Goal: Find specific page/section: Find specific page/section

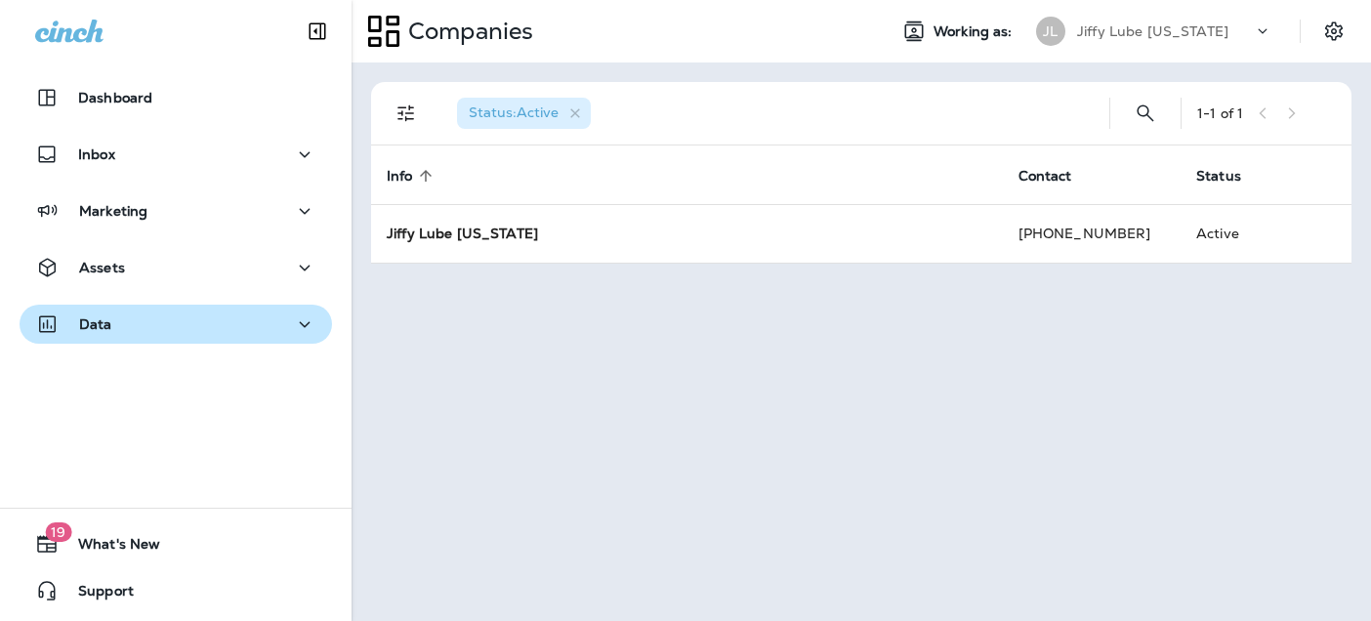
click at [95, 312] on div "Data" at bounding box center [73, 324] width 77 height 24
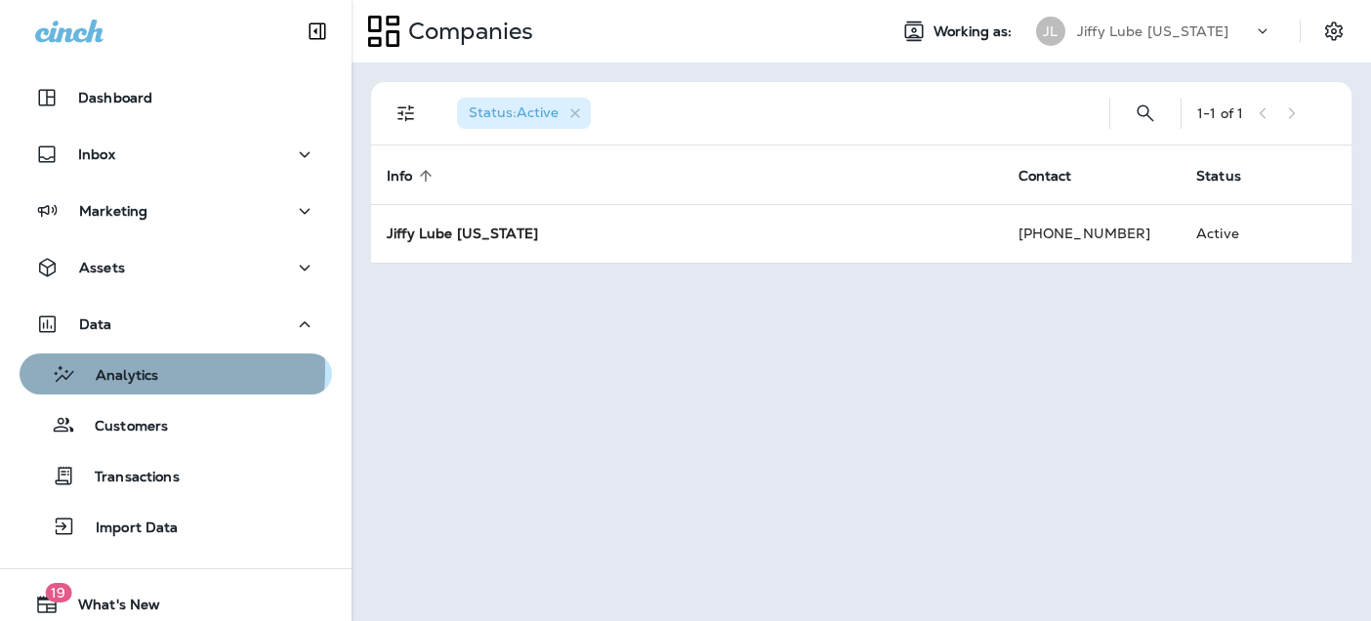
click at [107, 370] on p "Analytics" at bounding box center [117, 376] width 82 height 19
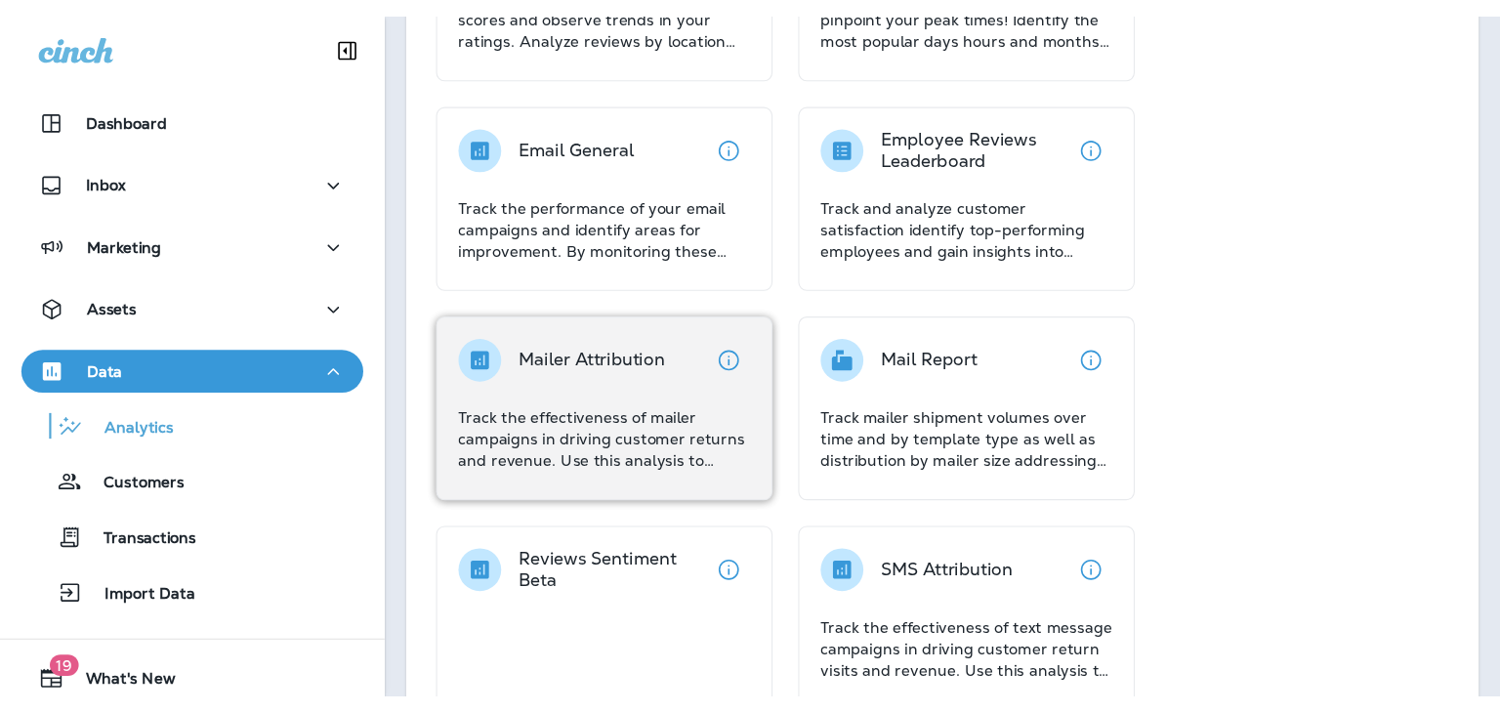
scroll to position [488, 0]
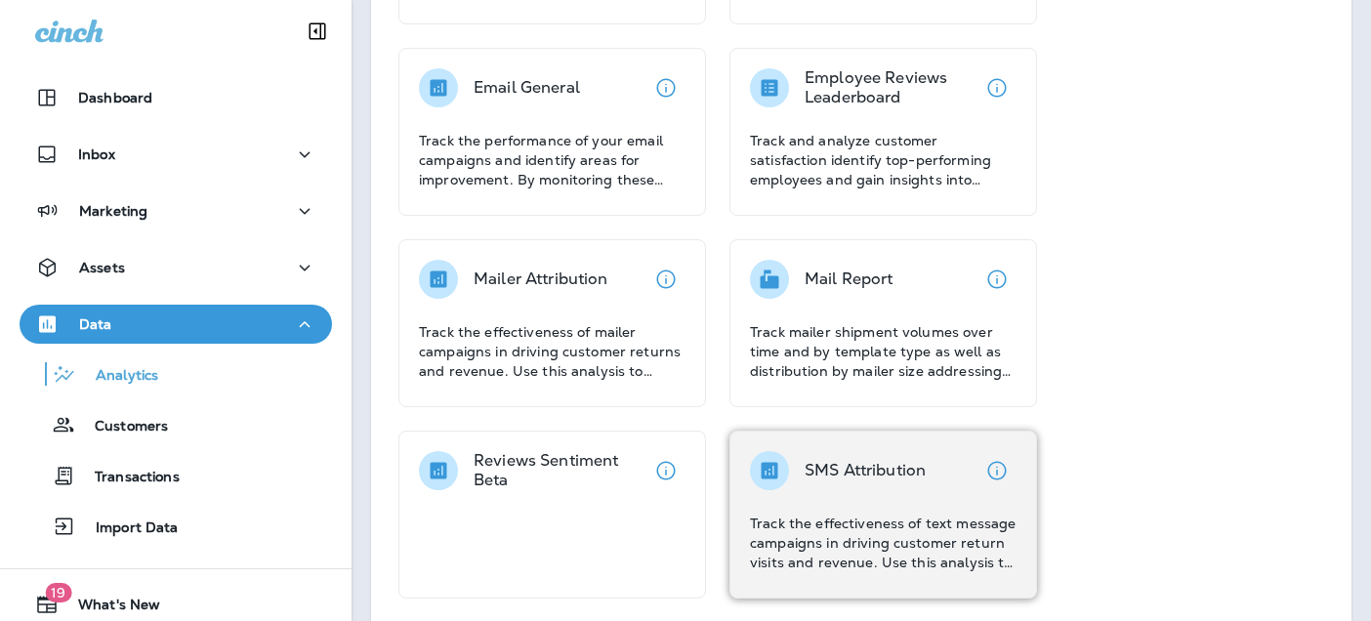
click at [871, 471] on p "SMS Attribution" at bounding box center [865, 471] width 121 height 20
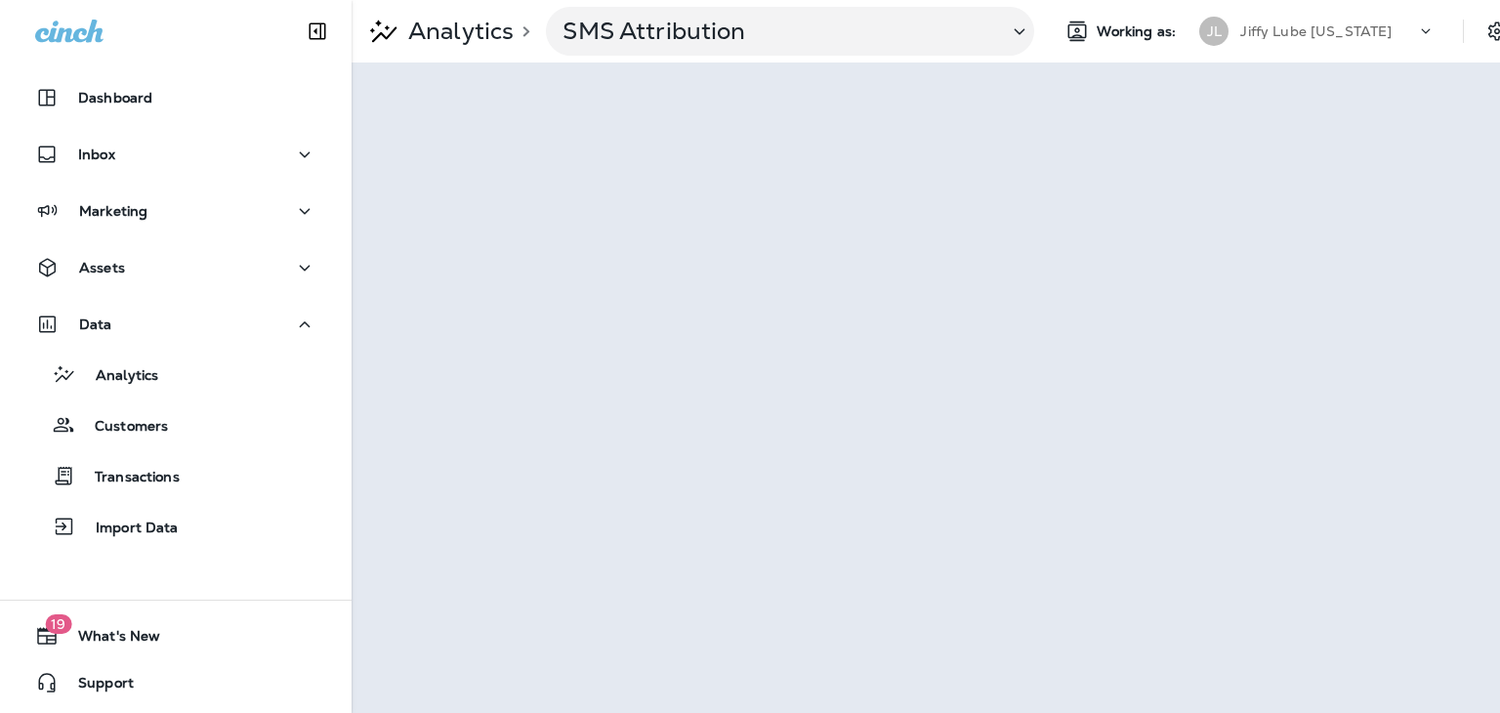
scroll to position [0, 34]
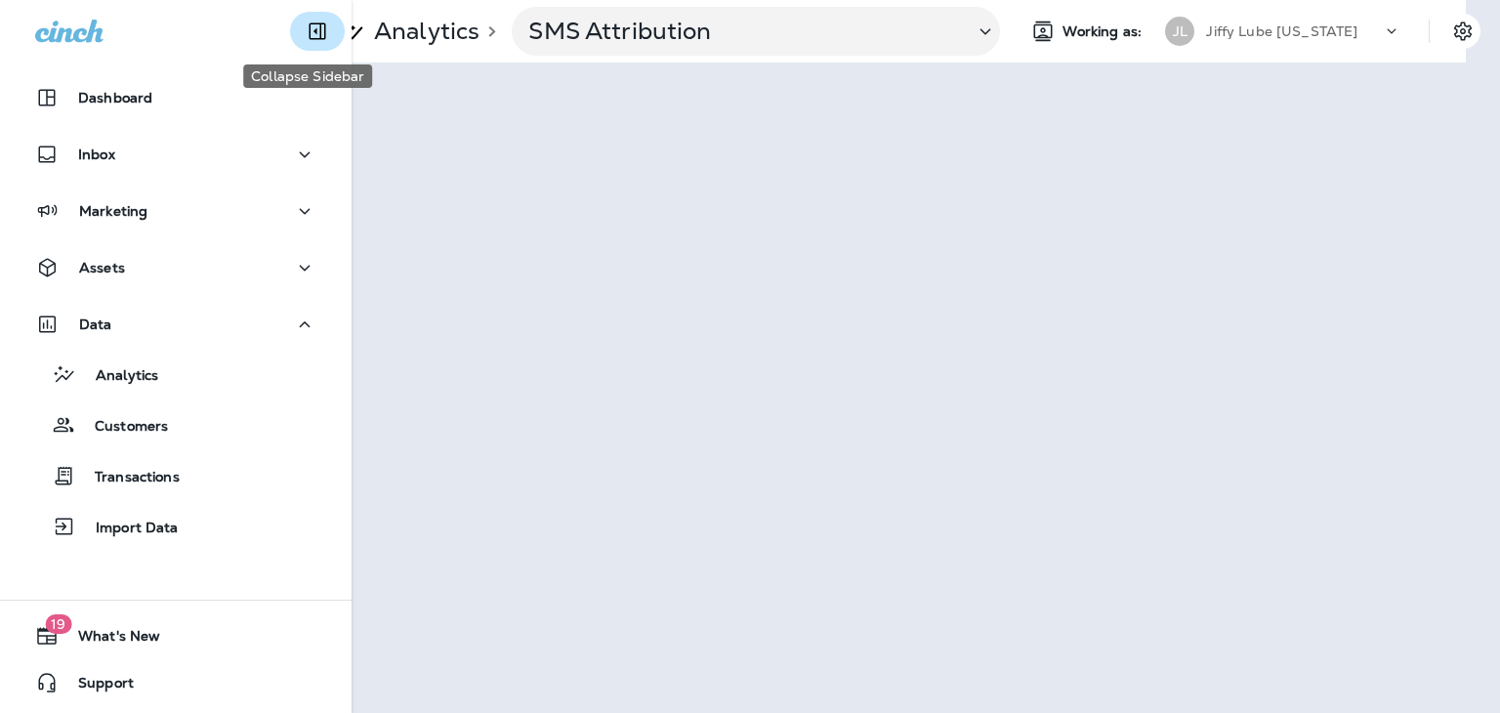
click at [306, 25] on icon "Collapse Sidebar" at bounding box center [317, 31] width 23 height 23
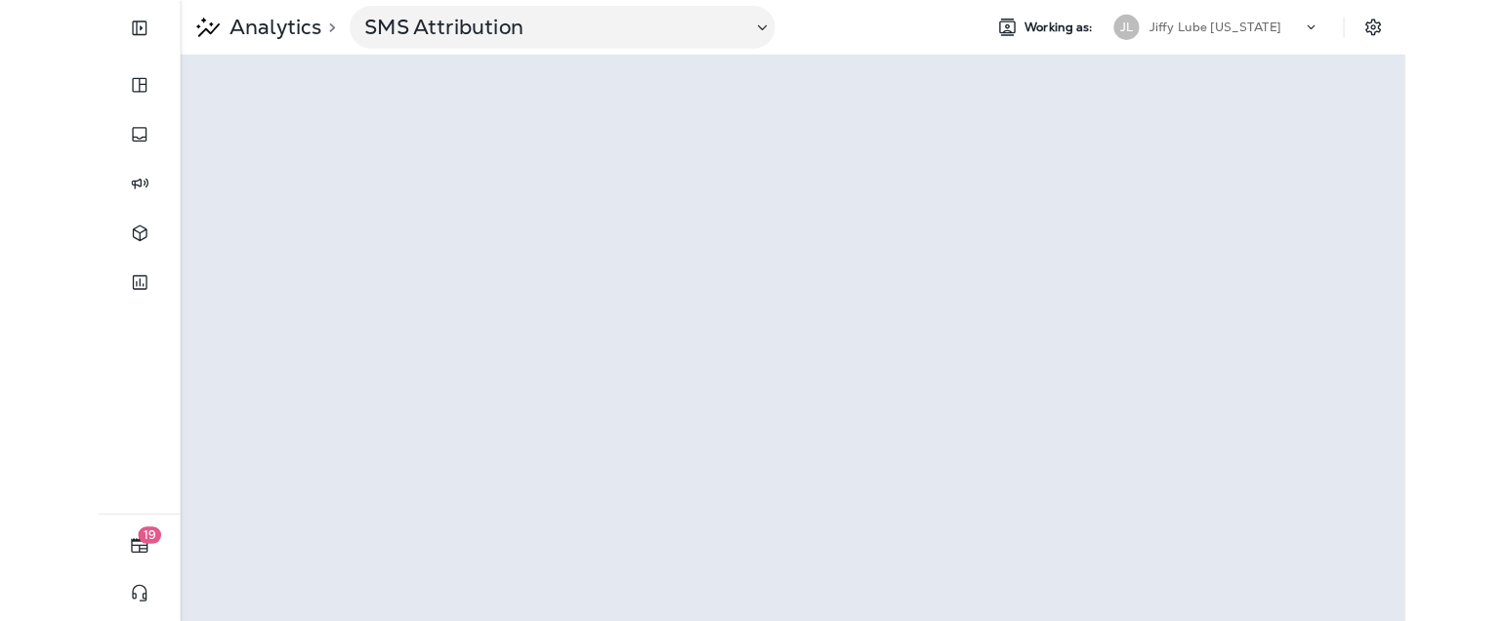
scroll to position [0, 0]
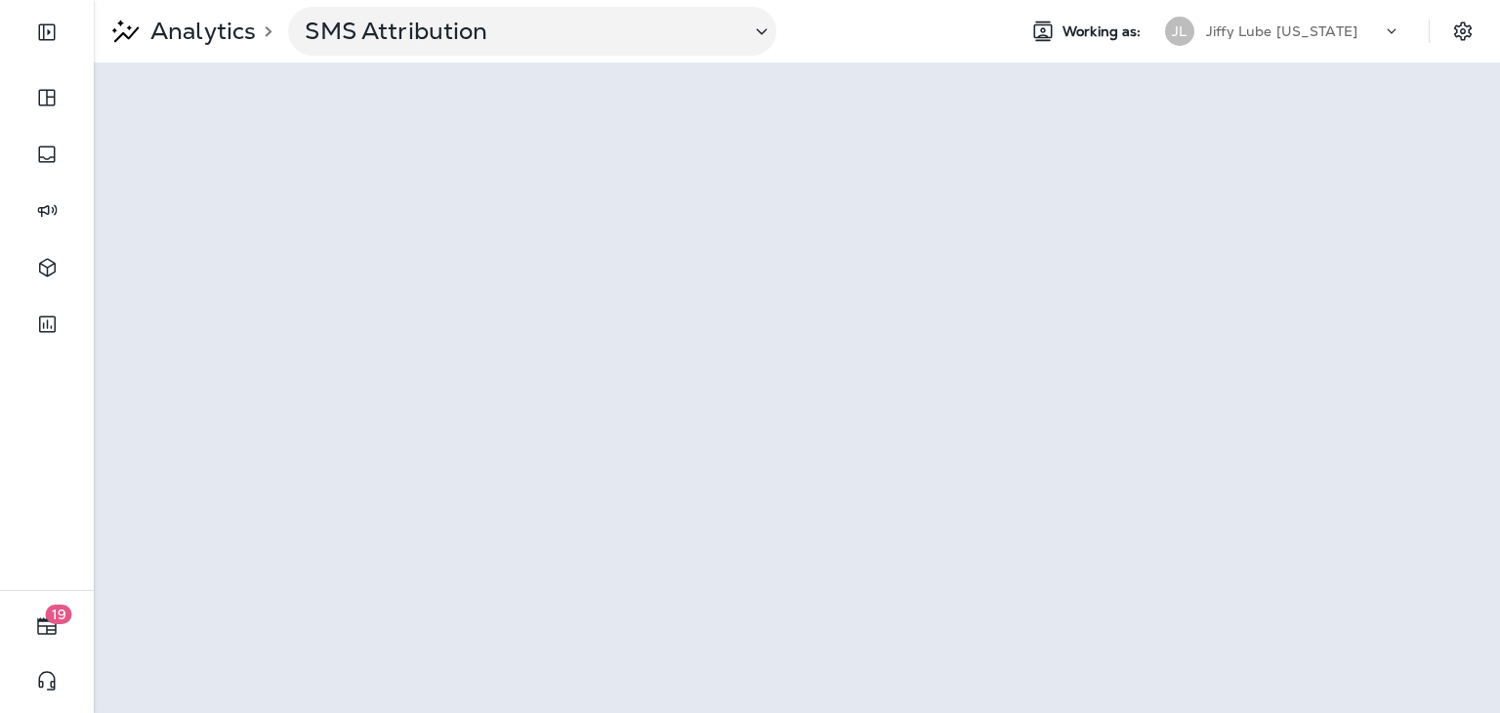
click at [873, 57] on div "Analytics > SMS Attribution Working as: JL Jiffy Lube [US_STATE]" at bounding box center [797, 31] width 1406 height 62
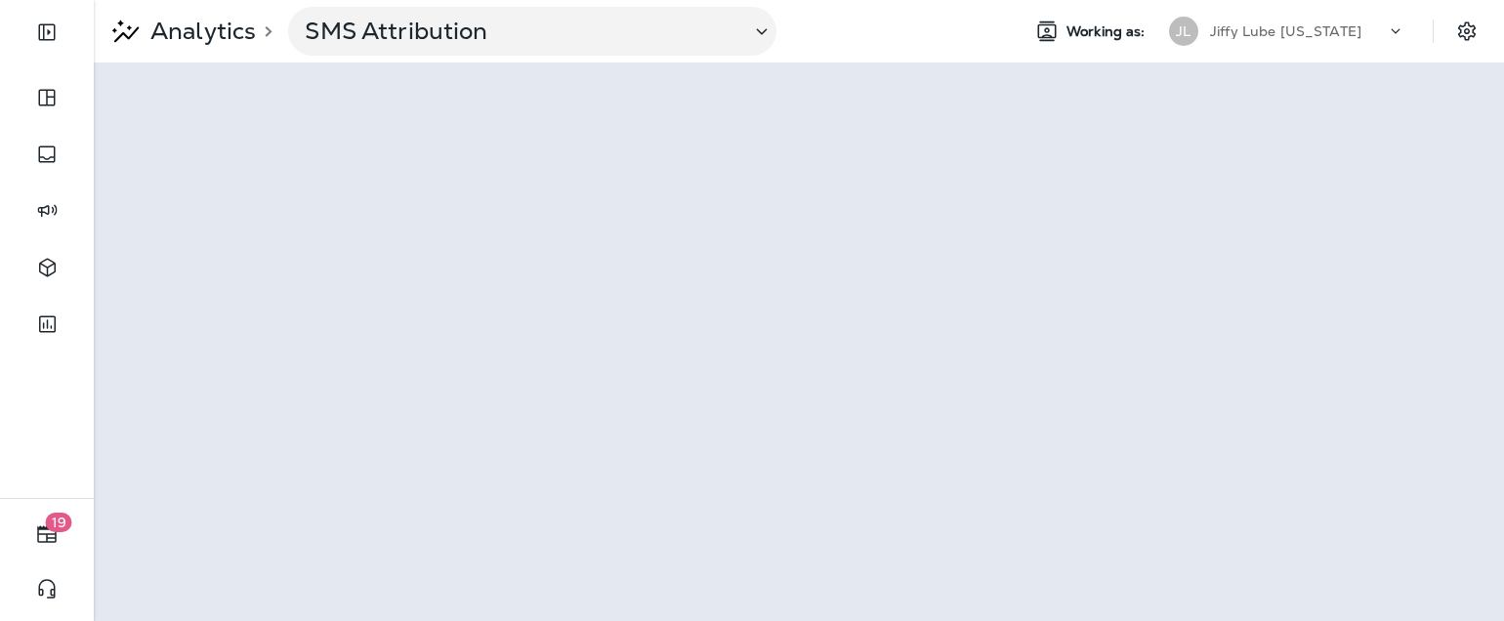
click at [902, 25] on div "Analytics > SMS Attribution" at bounding box center [549, 31] width 910 height 49
